Goal: Task Accomplishment & Management: Use online tool/utility

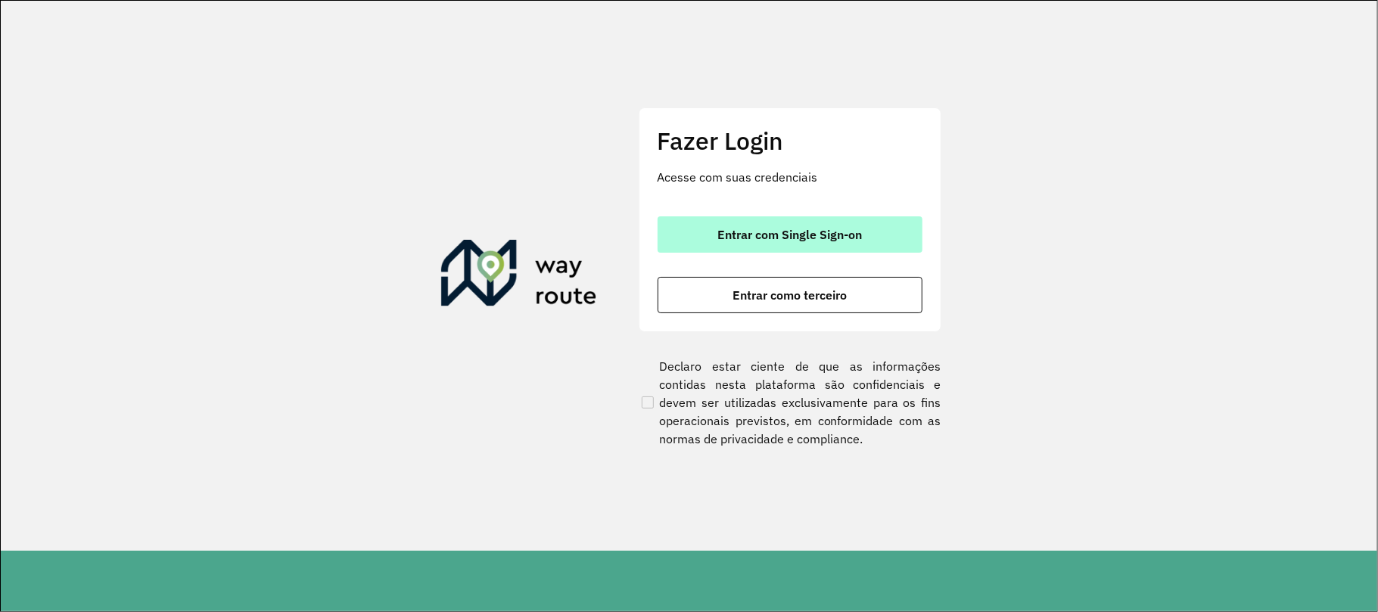
click at [802, 242] on button "Entrar com Single Sign-on" at bounding box center [789, 234] width 265 height 36
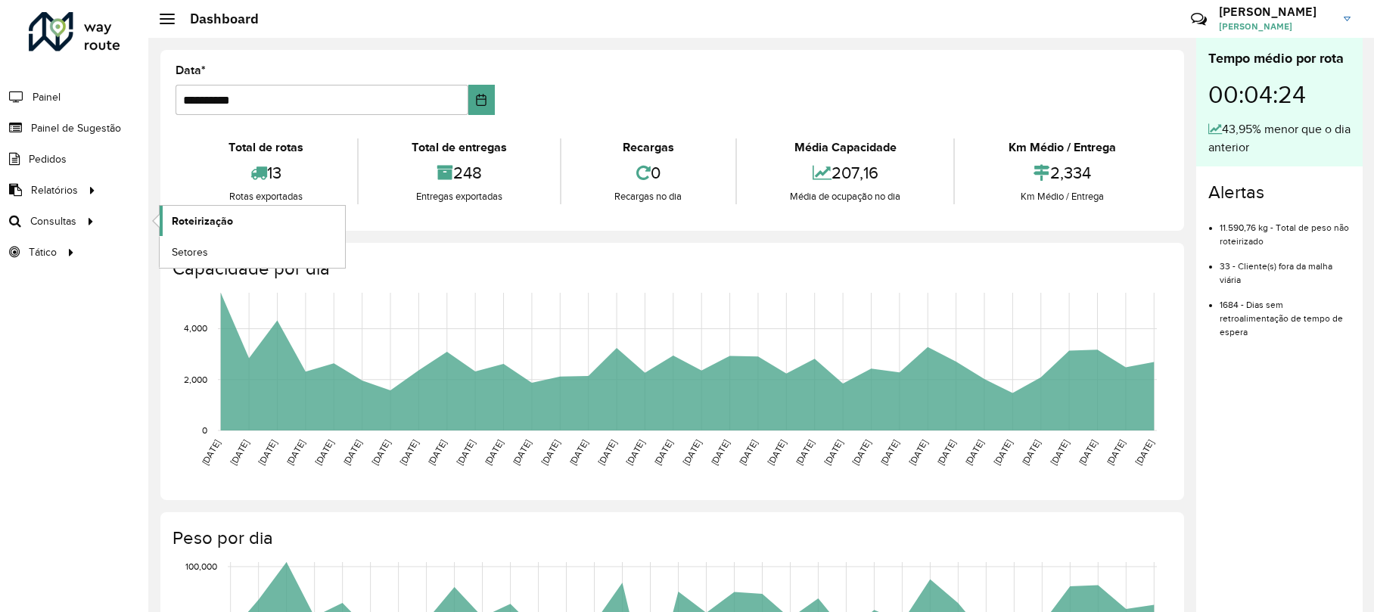
click at [174, 225] on span "Roteirização" at bounding box center [202, 221] width 61 height 16
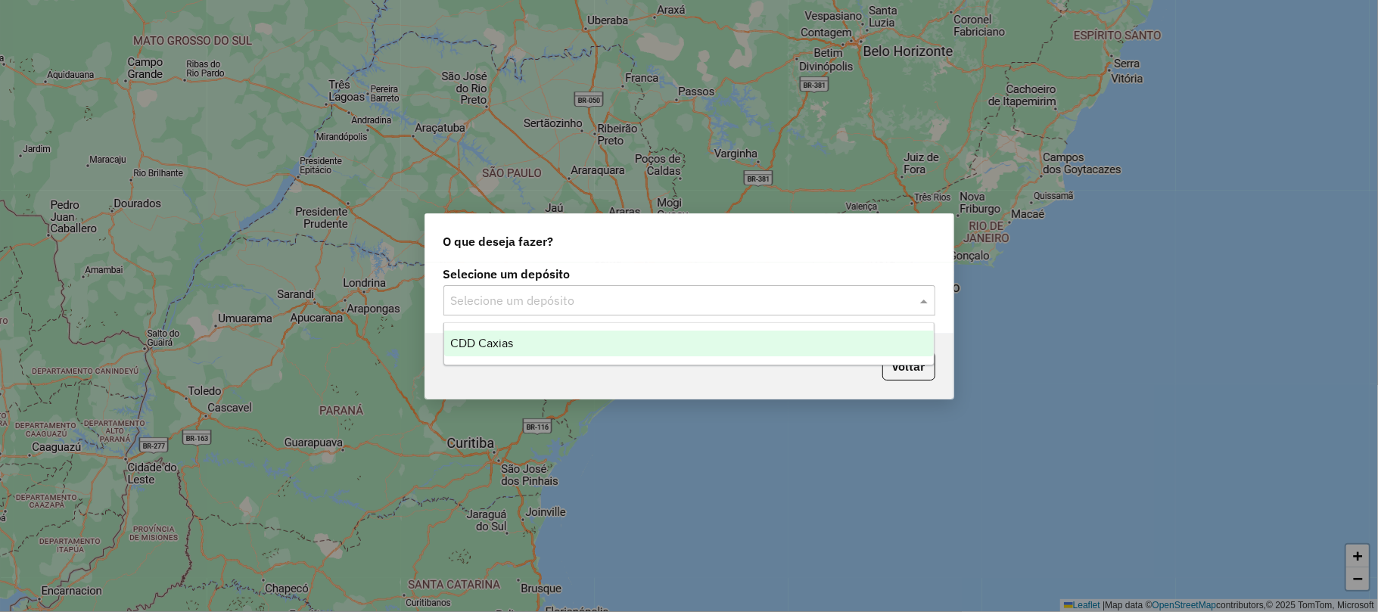
click at [569, 312] on div "Selecione um depósito" at bounding box center [689, 300] width 492 height 30
click at [527, 337] on div "CDD Caxias" at bounding box center [688, 344] width 489 height 26
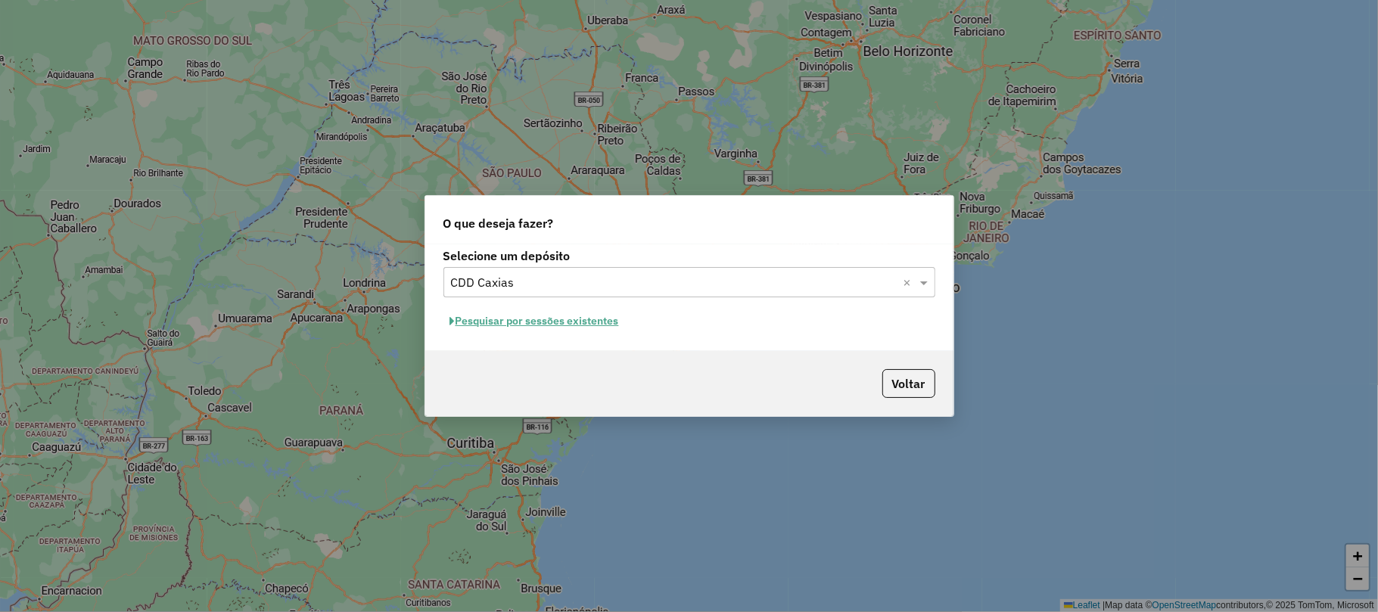
click at [592, 318] on button "Pesquisar por sessões existentes" at bounding box center [534, 320] width 182 height 23
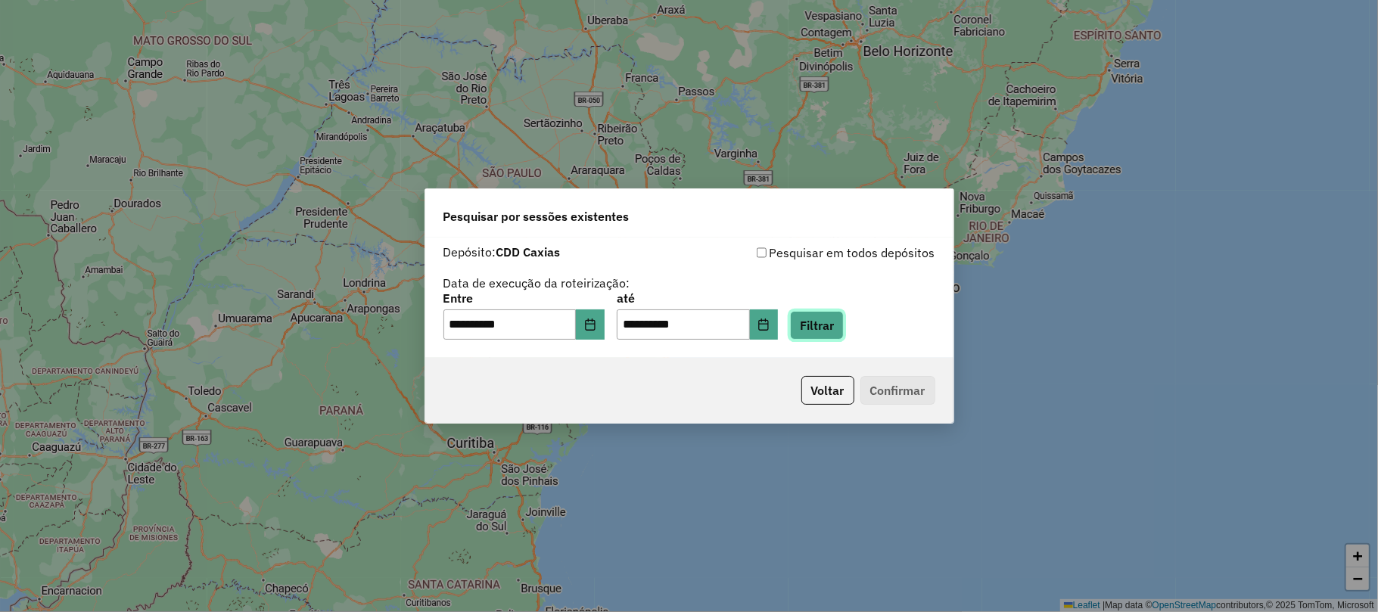
click at [822, 331] on button "Filtrar" at bounding box center [817, 325] width 54 height 29
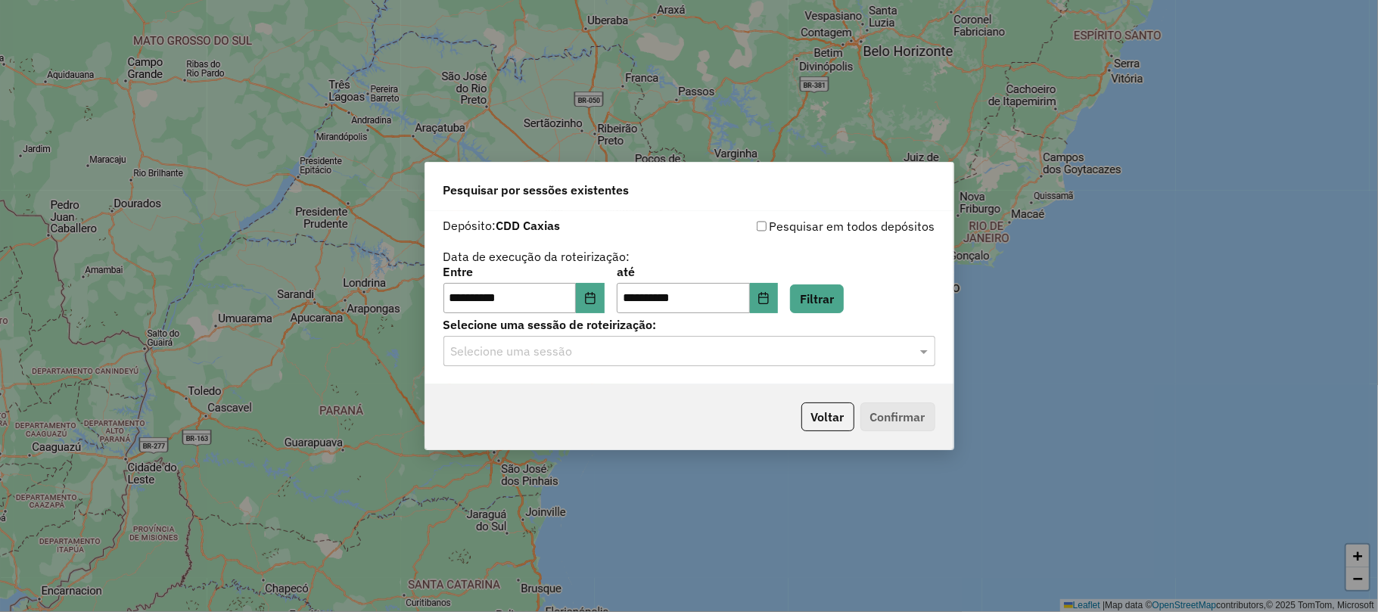
click at [570, 358] on input "text" at bounding box center [674, 352] width 446 height 18
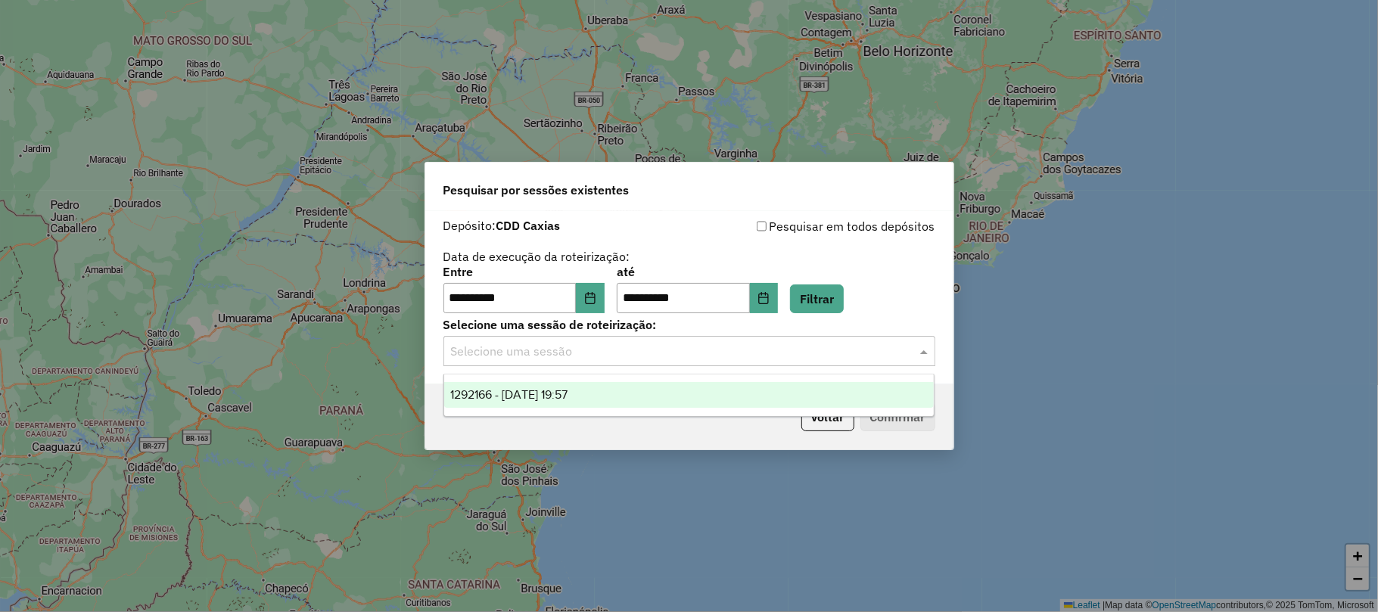
drag, startPoint x: 564, startPoint y: 401, endPoint x: 610, endPoint y: 398, distance: 45.5
click at [567, 400] on span "1292166 - 10/10/2025 19:57" at bounding box center [508, 394] width 117 height 13
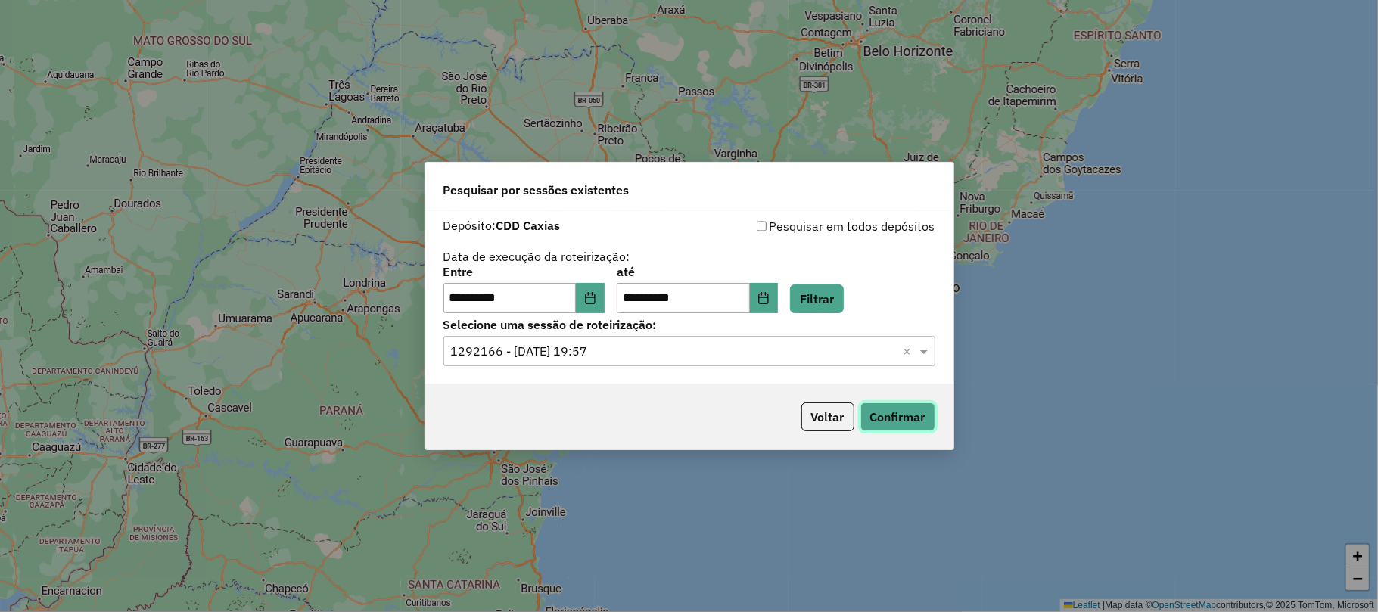
click at [893, 418] on button "Confirmar" at bounding box center [897, 416] width 75 height 29
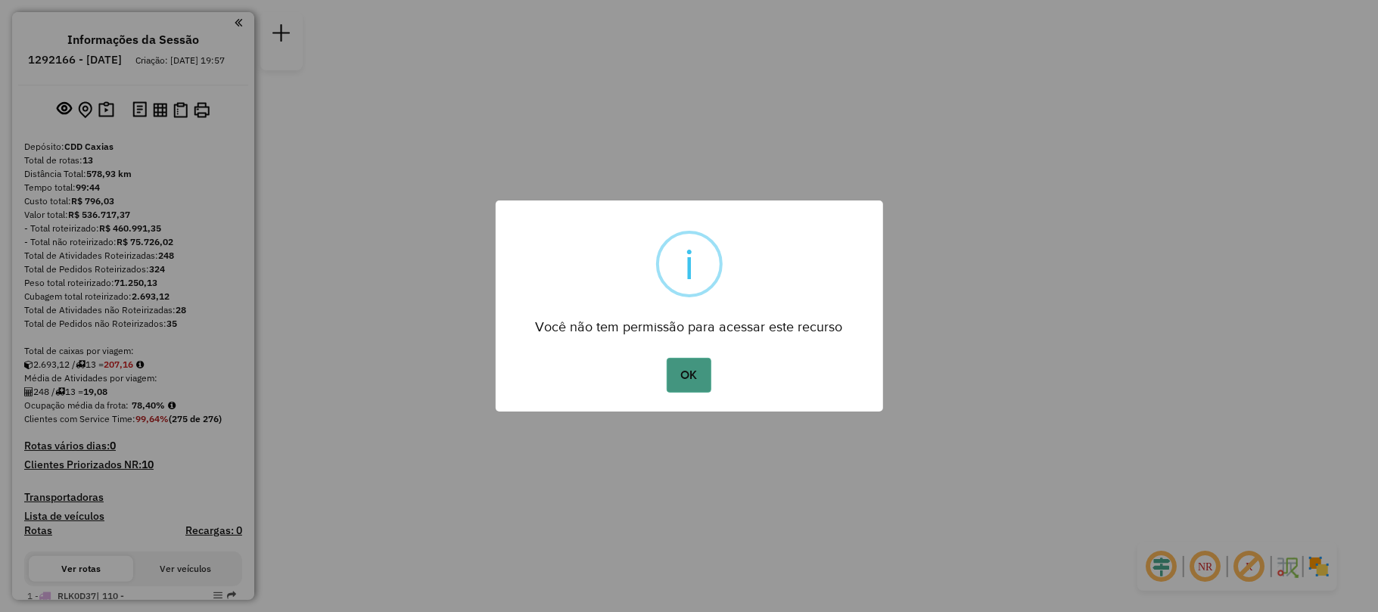
click at [691, 367] on button "OK" at bounding box center [689, 375] width 45 height 35
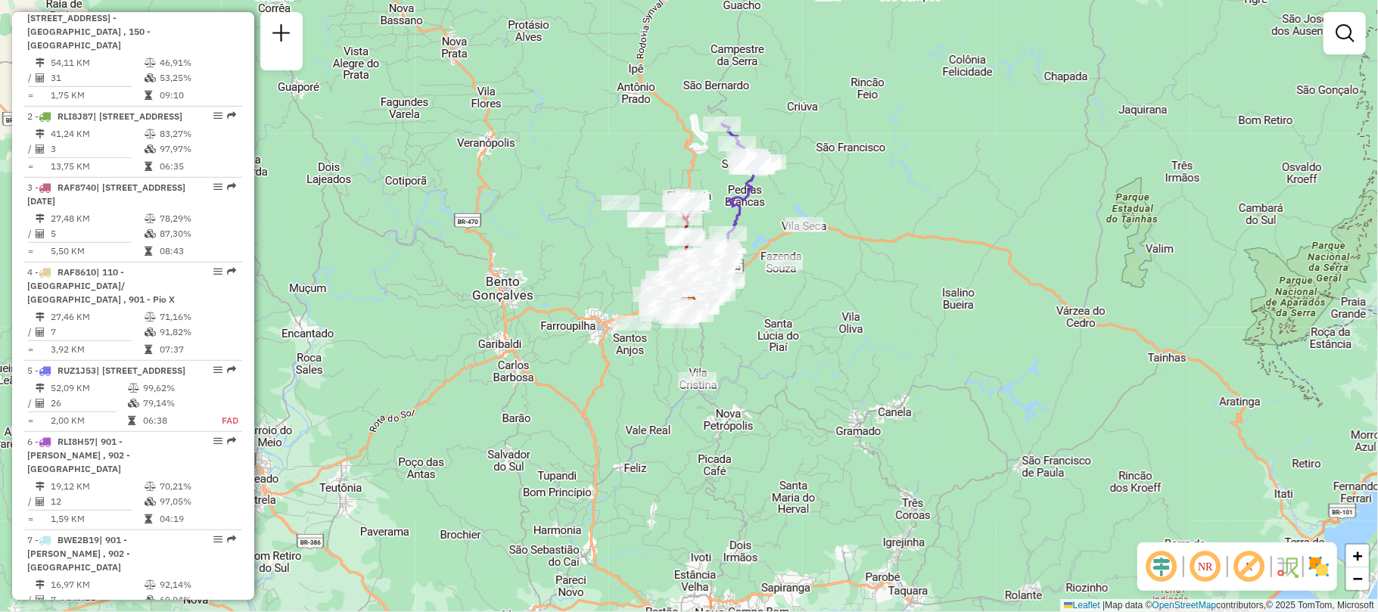
scroll to position [706, 0]
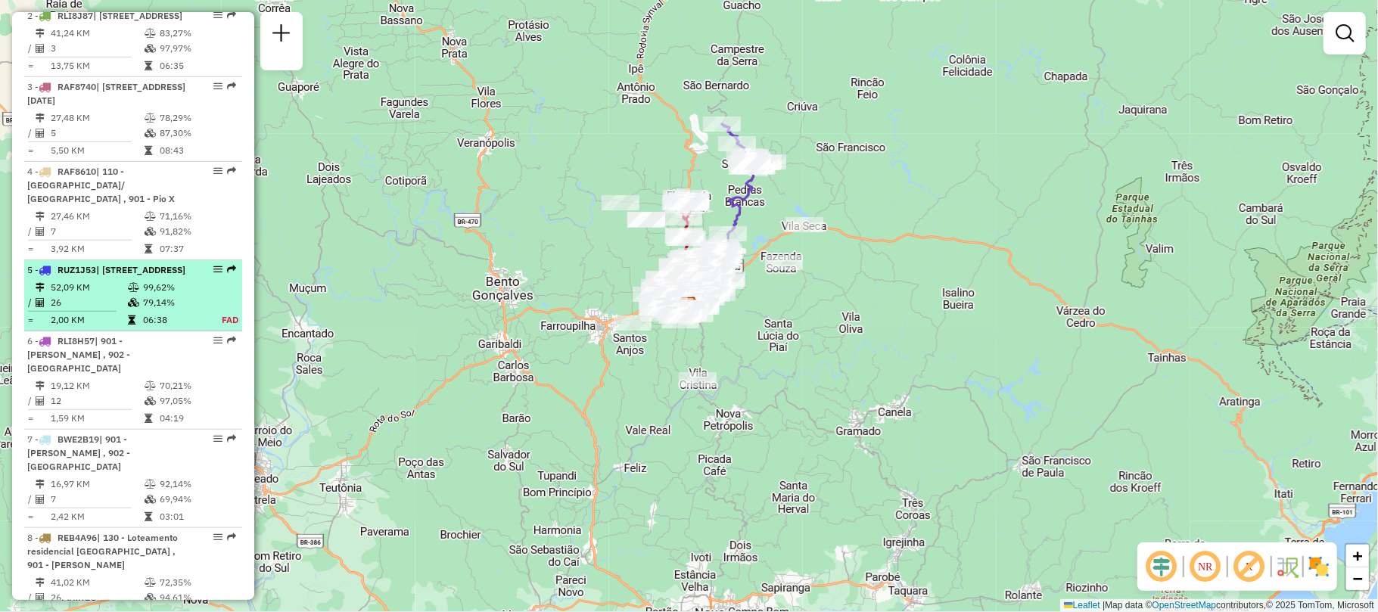
click at [128, 295] on td at bounding box center [134, 287] width 15 height 15
select select "**********"
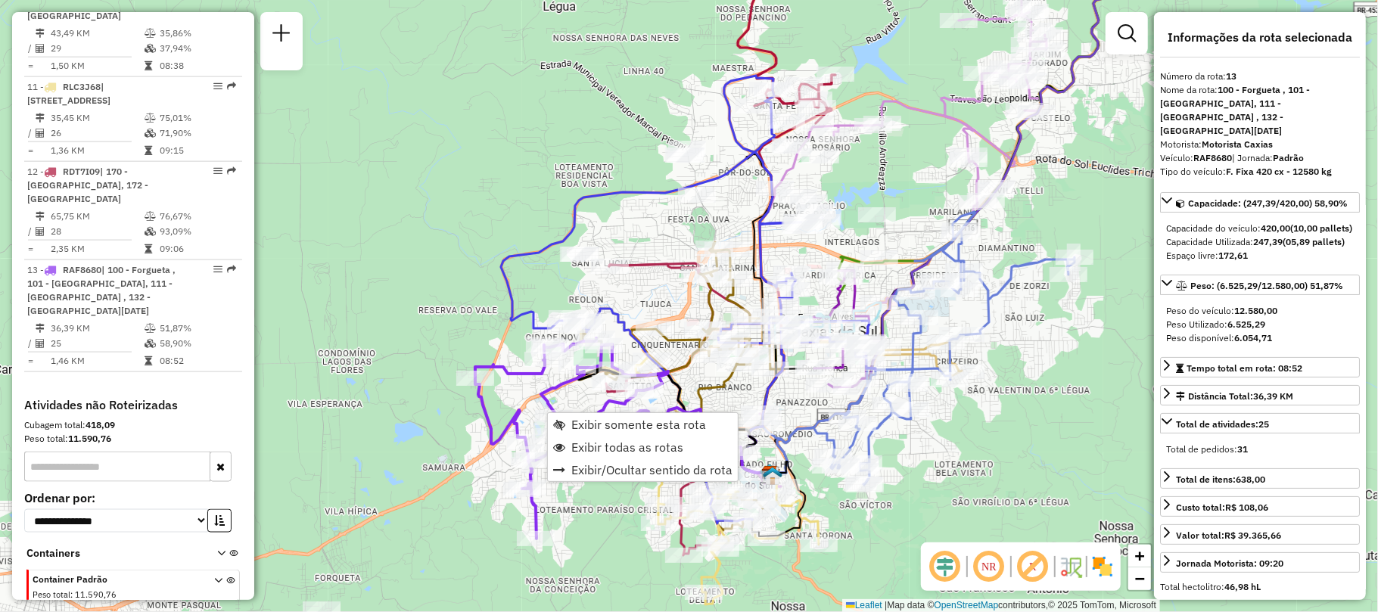
scroll to position [1450, 0]
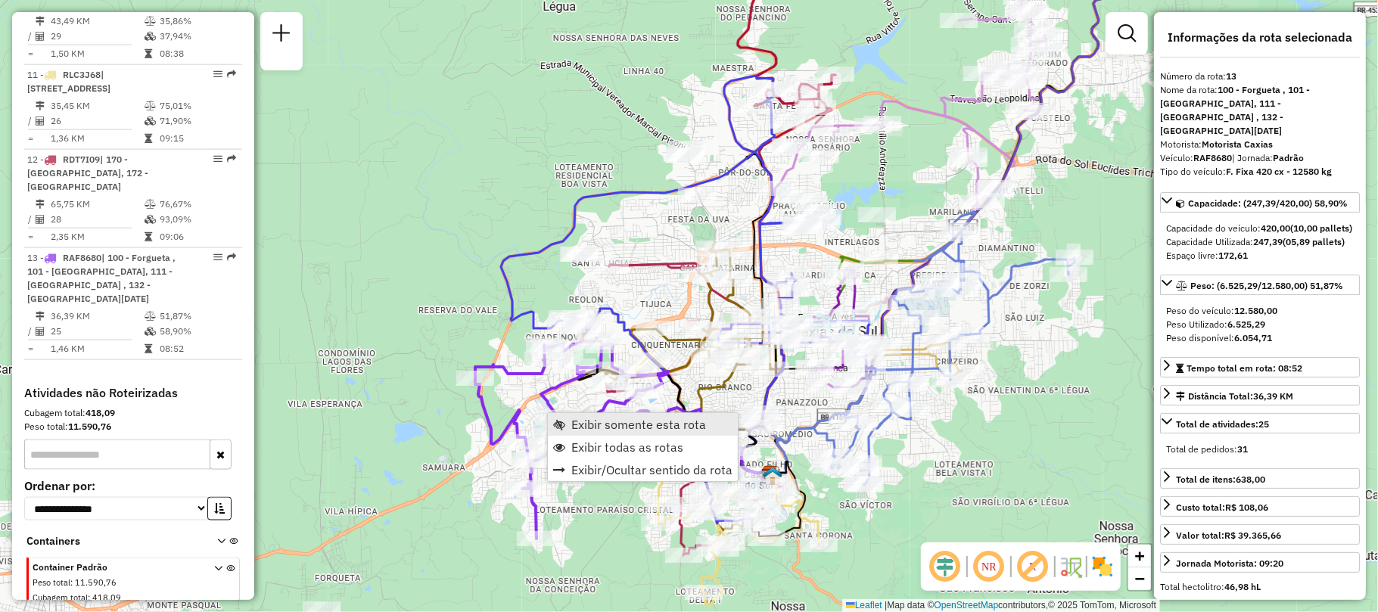
click at [560, 418] on span "Exibir somente esta rota" at bounding box center [559, 424] width 12 height 12
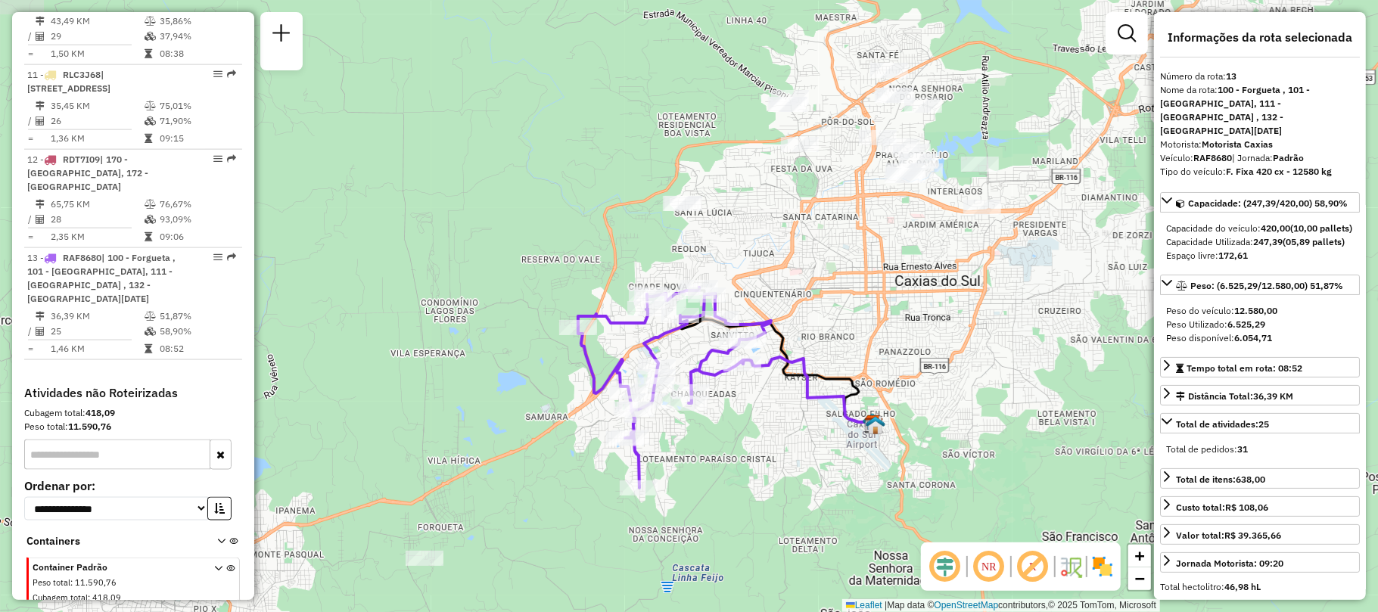
drag, startPoint x: 878, startPoint y: 265, endPoint x: 887, endPoint y: 334, distance: 70.2
click at [887, 334] on div "Janela de atendimento Grade de atendimento Capacidade Transportadoras Veículos …" at bounding box center [689, 306] width 1378 height 612
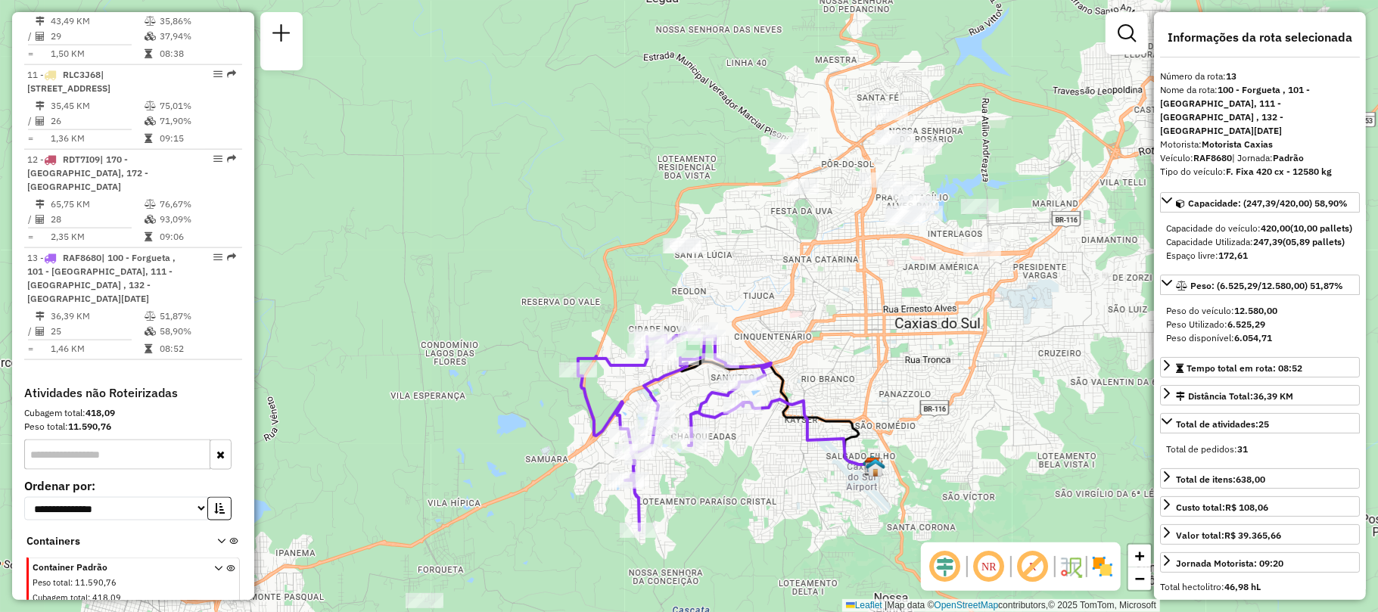
drag, startPoint x: 894, startPoint y: 286, endPoint x: 894, endPoint y: 328, distance: 42.4
click at [894, 328] on div "Janela de atendimento Grade de atendimento Capacidade Transportadoras Veículos …" at bounding box center [689, 306] width 1378 height 612
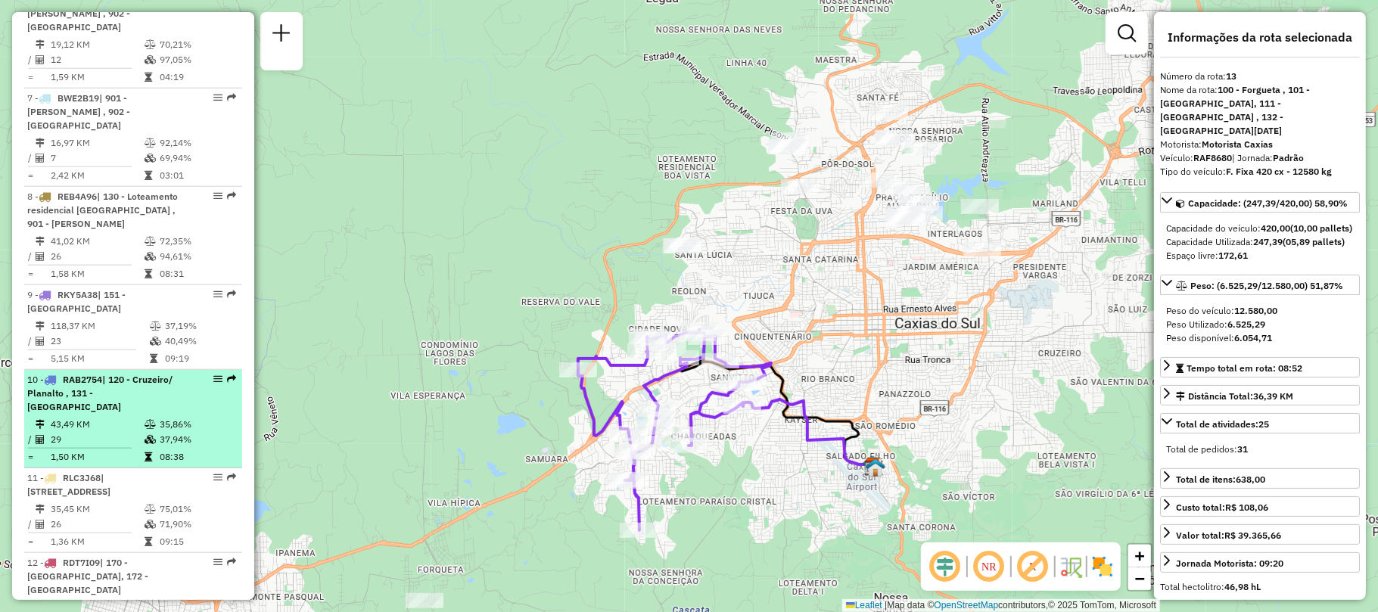
click at [109, 397] on span "| 120 - Cruzeiro/ Planalto , 131 - [GEOGRAPHIC_DATA]" at bounding box center [99, 393] width 145 height 39
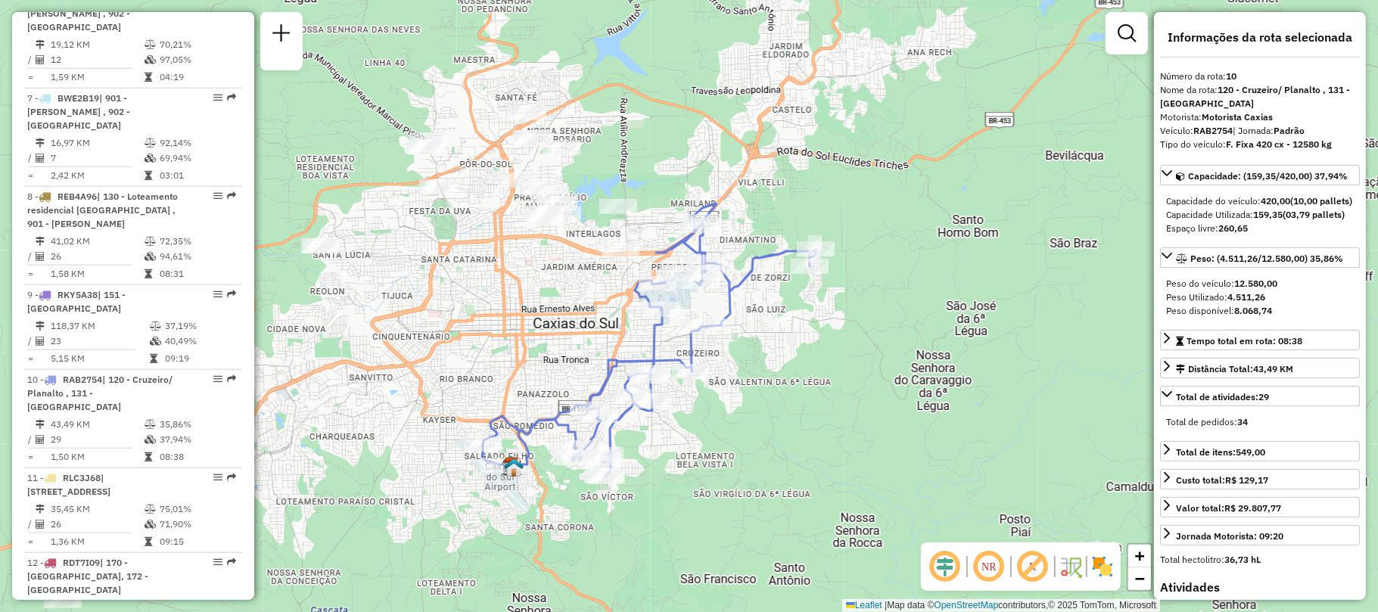
scroll to position [845, 0]
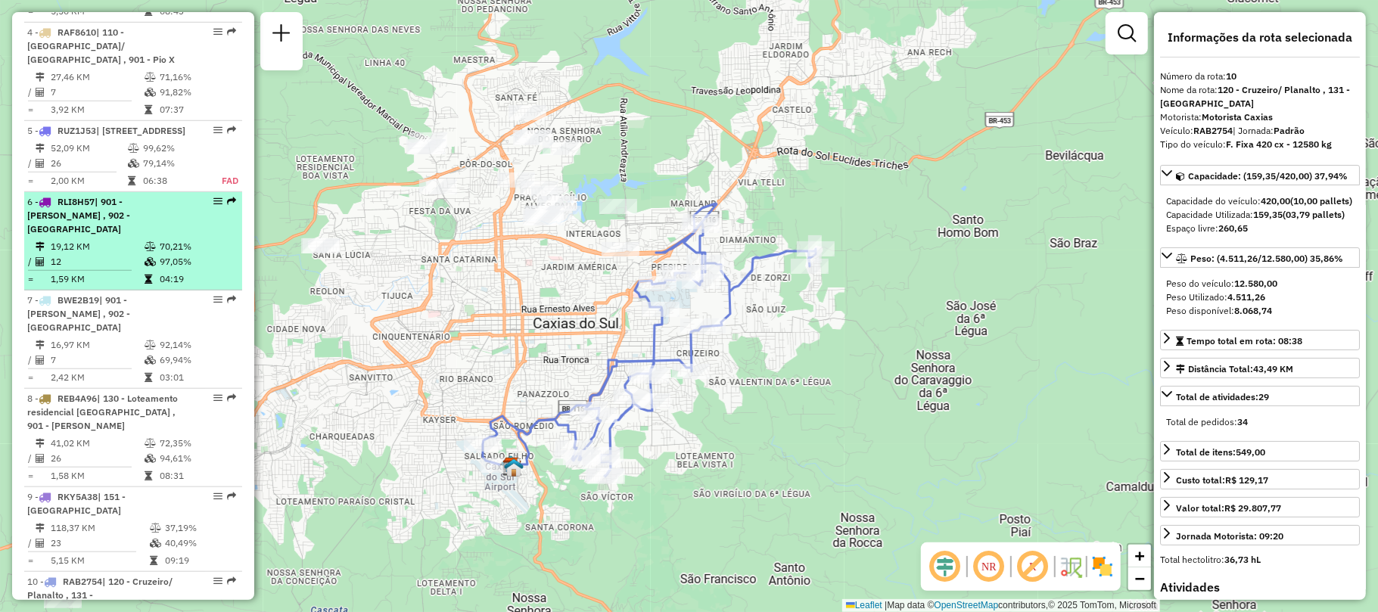
click at [118, 254] on td "19,12 KM" at bounding box center [97, 246] width 94 height 15
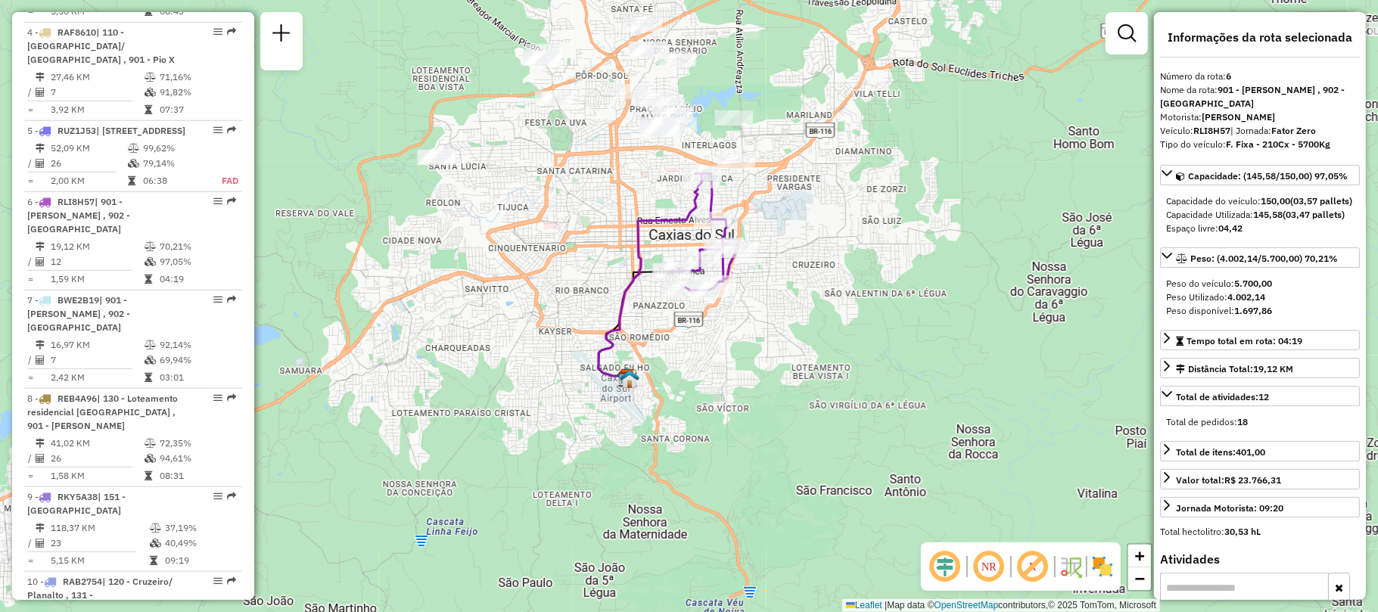
scroll to position [542, 0]
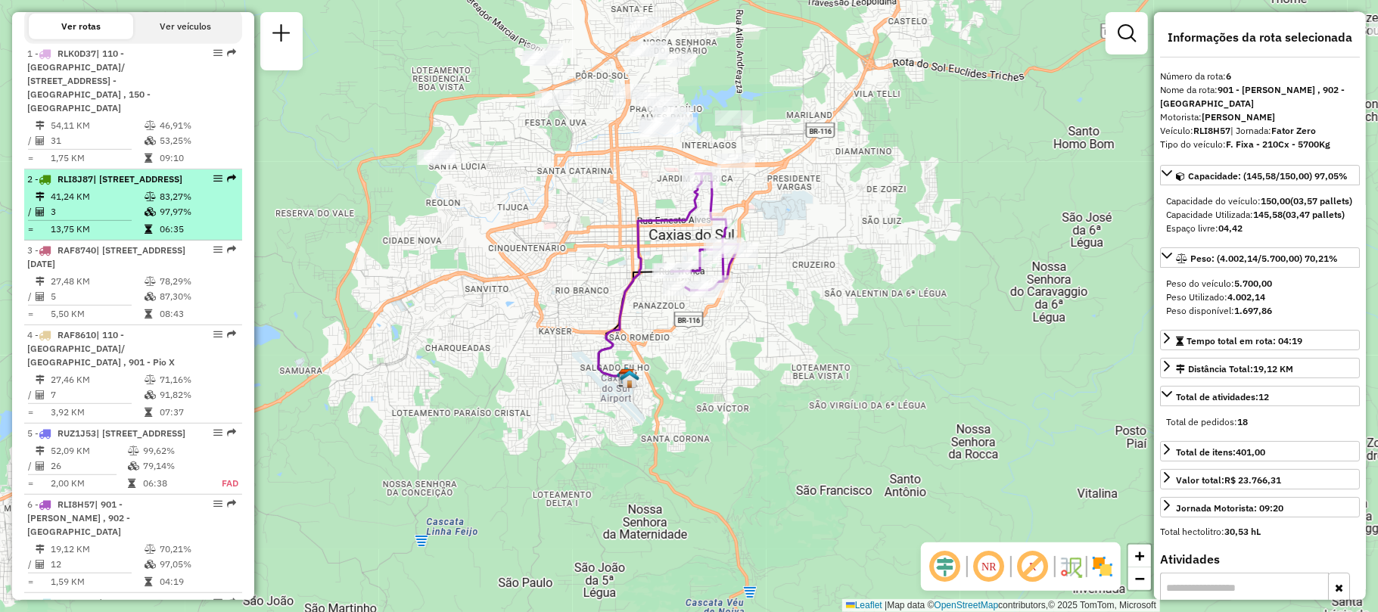
click at [165, 204] on td "83,27%" at bounding box center [197, 196] width 76 height 15
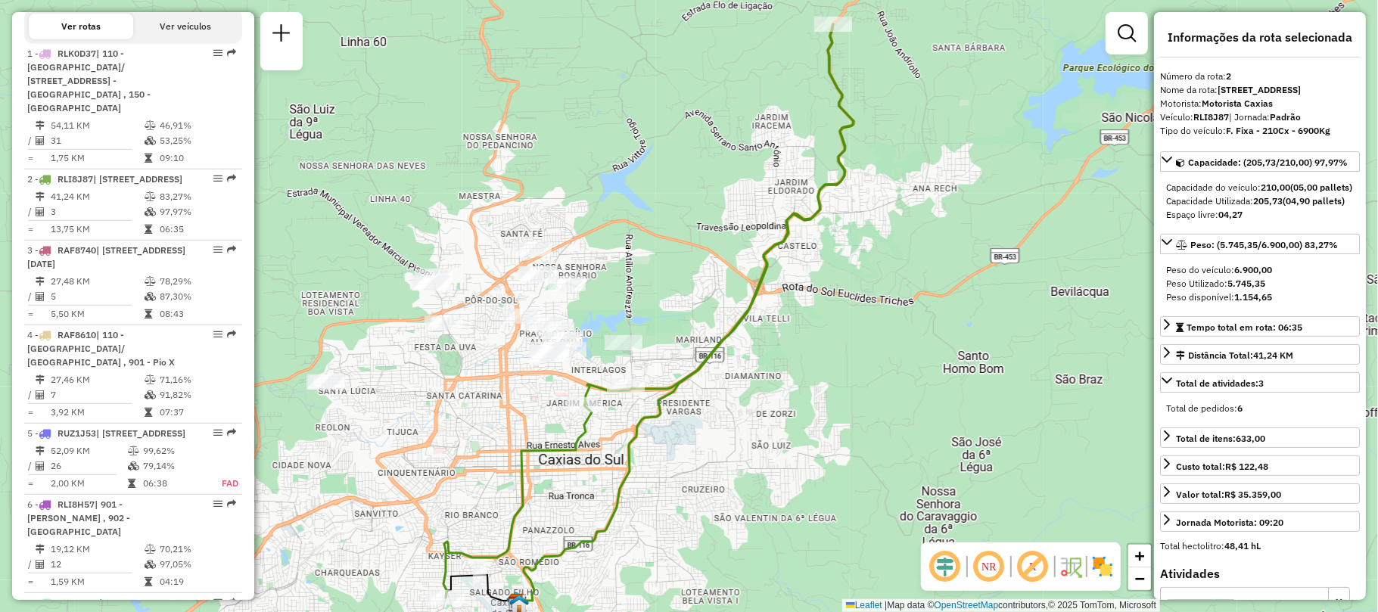
drag, startPoint x: 682, startPoint y: 244, endPoint x: 642, endPoint y: 279, distance: 54.2
click at [642, 279] on div "Janela de atendimento Grade de atendimento Capacidade Transportadoras Veículos …" at bounding box center [689, 306] width 1378 height 612
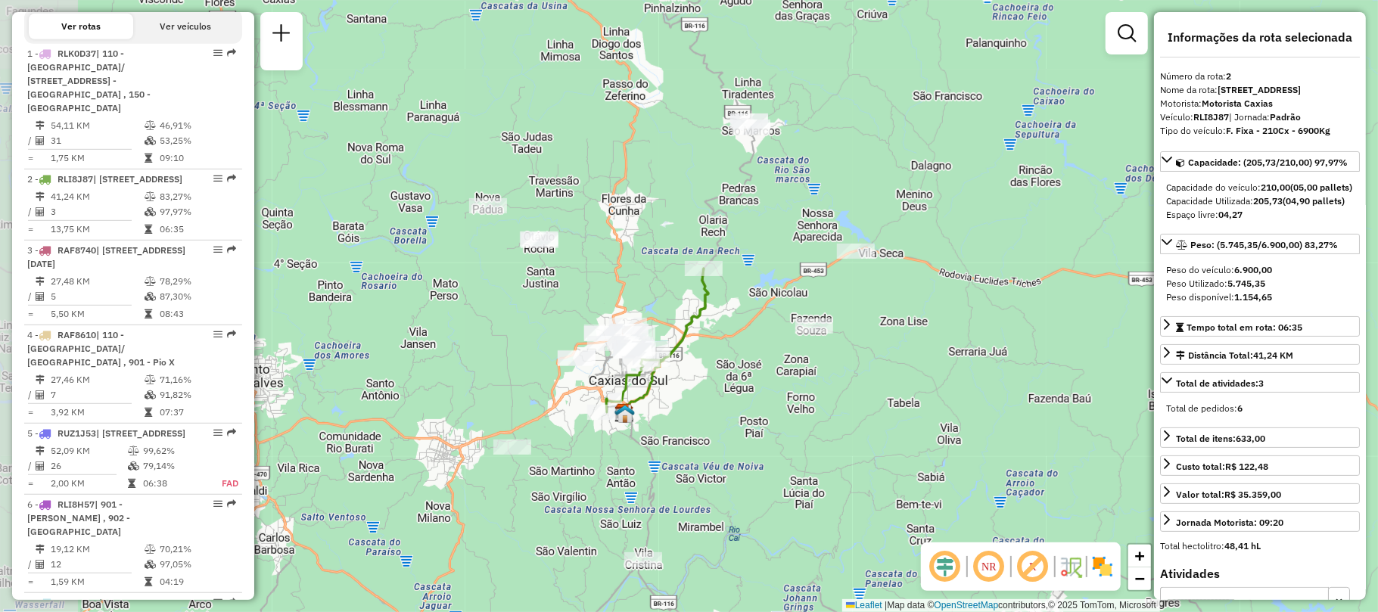
drag, startPoint x: 663, startPoint y: 380, endPoint x: 781, endPoint y: 436, distance: 130.6
click at [781, 436] on div "Janela de atendimento Grade de atendimento Capacidade Transportadoras Veículos …" at bounding box center [689, 306] width 1378 height 612
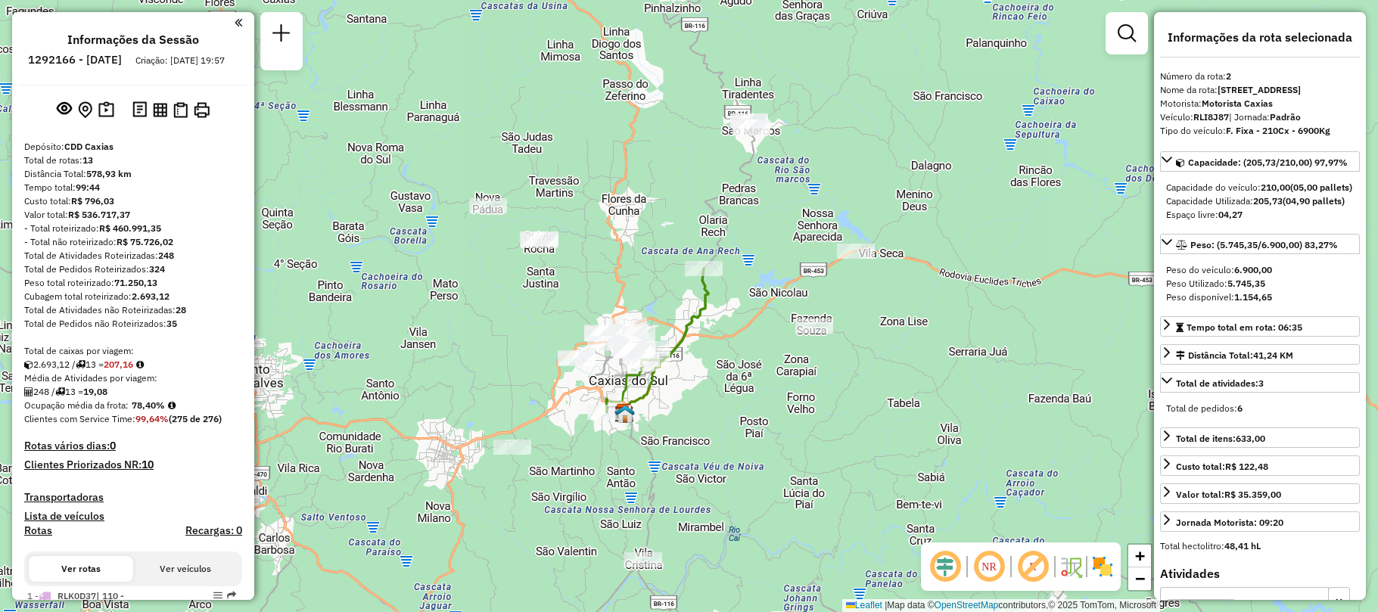
select select "**********"
